Goal: Task Accomplishment & Management: Use online tool/utility

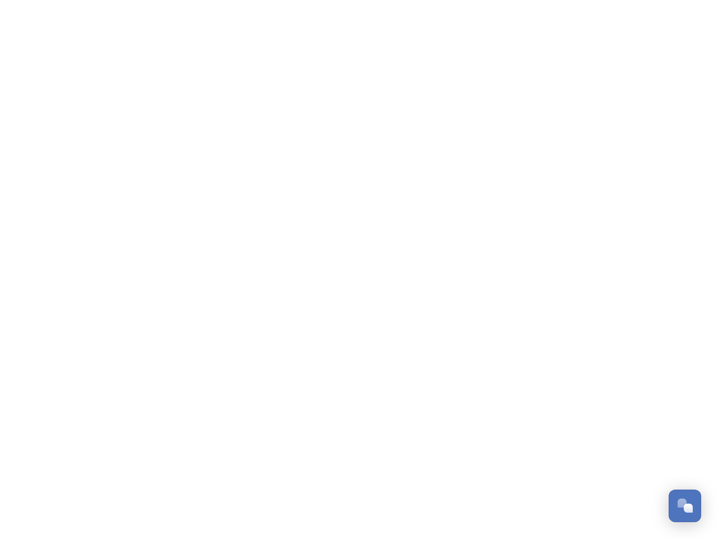
click at [685, 506] on div "Open Chat" at bounding box center [688, 507] width 9 height 9
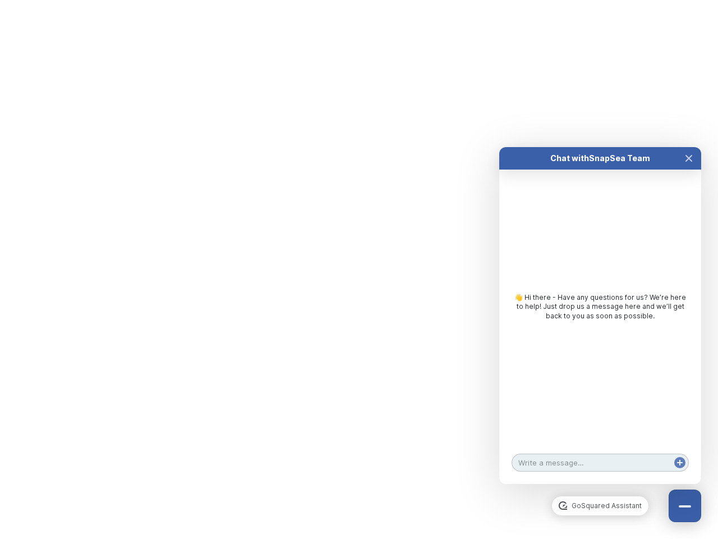
click at [689, 0] on html "/p/collection/tempest/tourism-academy-2025 Dismiss GoSquared Assistant Chat wit…" at bounding box center [359, 0] width 718 height 0
click at [601, 0] on html "/p/collection/tempest/tourism-academy-2025 Dismiss GoSquared Assistant Chat wit…" at bounding box center [359, 0] width 718 height 0
click at [601, 327] on div "👋 Hi there - Have any questions for us? We’re here to help! Just drop us a mess…" at bounding box center [601, 310] width 202 height 280
click at [689, 170] on div "👋 Hi there - Have any questions for us? We’re here to help! Just drop us a mess…" at bounding box center [601, 310] width 202 height 280
click at [680, 474] on div "Chat with SnapSea Team GoSquared Assistant 👋 Hi there - Have any questions for …" at bounding box center [601, 315] width 202 height 337
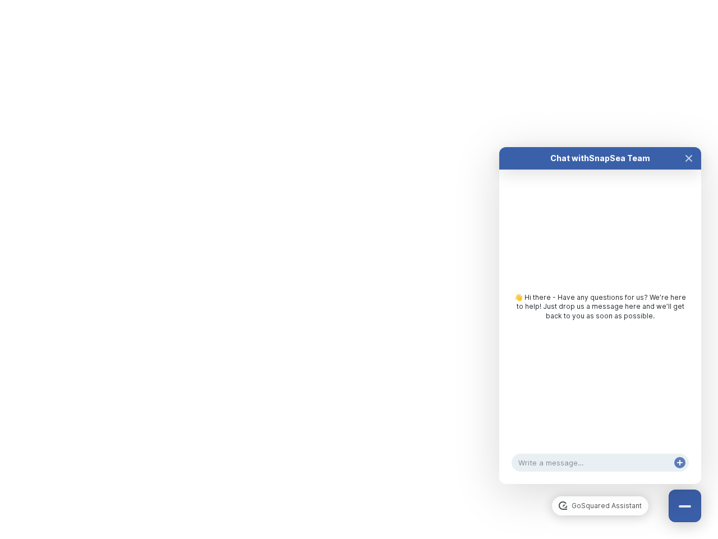
click at [680, 474] on div "Chat with SnapSea Team GoSquared Assistant 👋 Hi there - Have any questions for …" at bounding box center [601, 315] width 202 height 337
click at [359, 0] on html "/p/collection/tempest/tourism-academy-2025 Dismiss GoSquared Assistant Chat wit…" at bounding box center [359, 0] width 718 height 0
click at [351, 0] on html "/p/collection/tempest/tourism-academy-2025 Dismiss GoSquared Assistant Chat wit…" at bounding box center [359, 0] width 718 height 0
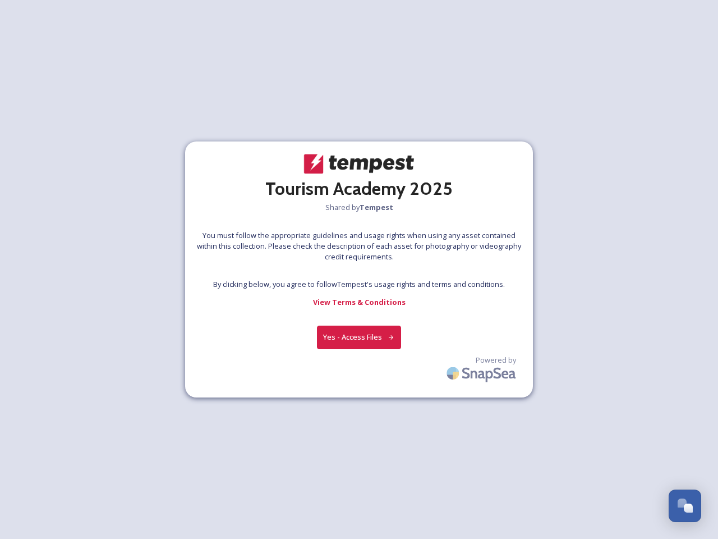
click at [359, 269] on div at bounding box center [359, 270] width 1 height 17
click at [359, 337] on button "Yes - Access Files" at bounding box center [359, 337] width 84 height 23
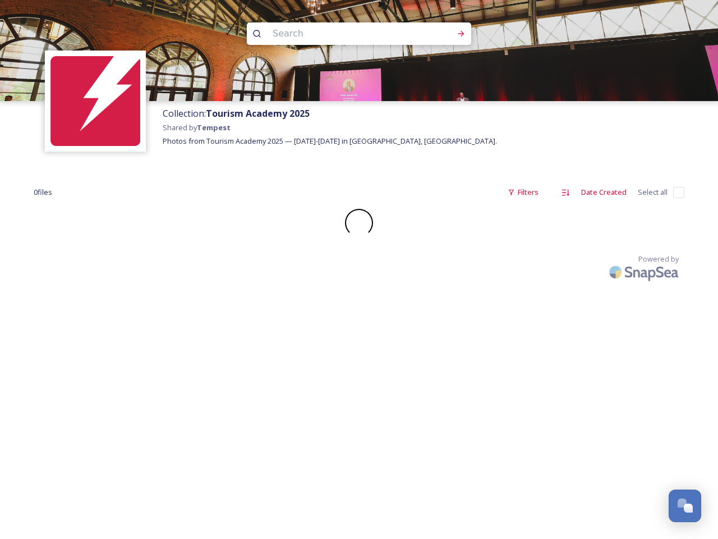
click at [685, 506] on div "Open Chat" at bounding box center [688, 507] width 9 height 9
